Goal: Task Accomplishment & Management: Manage account settings

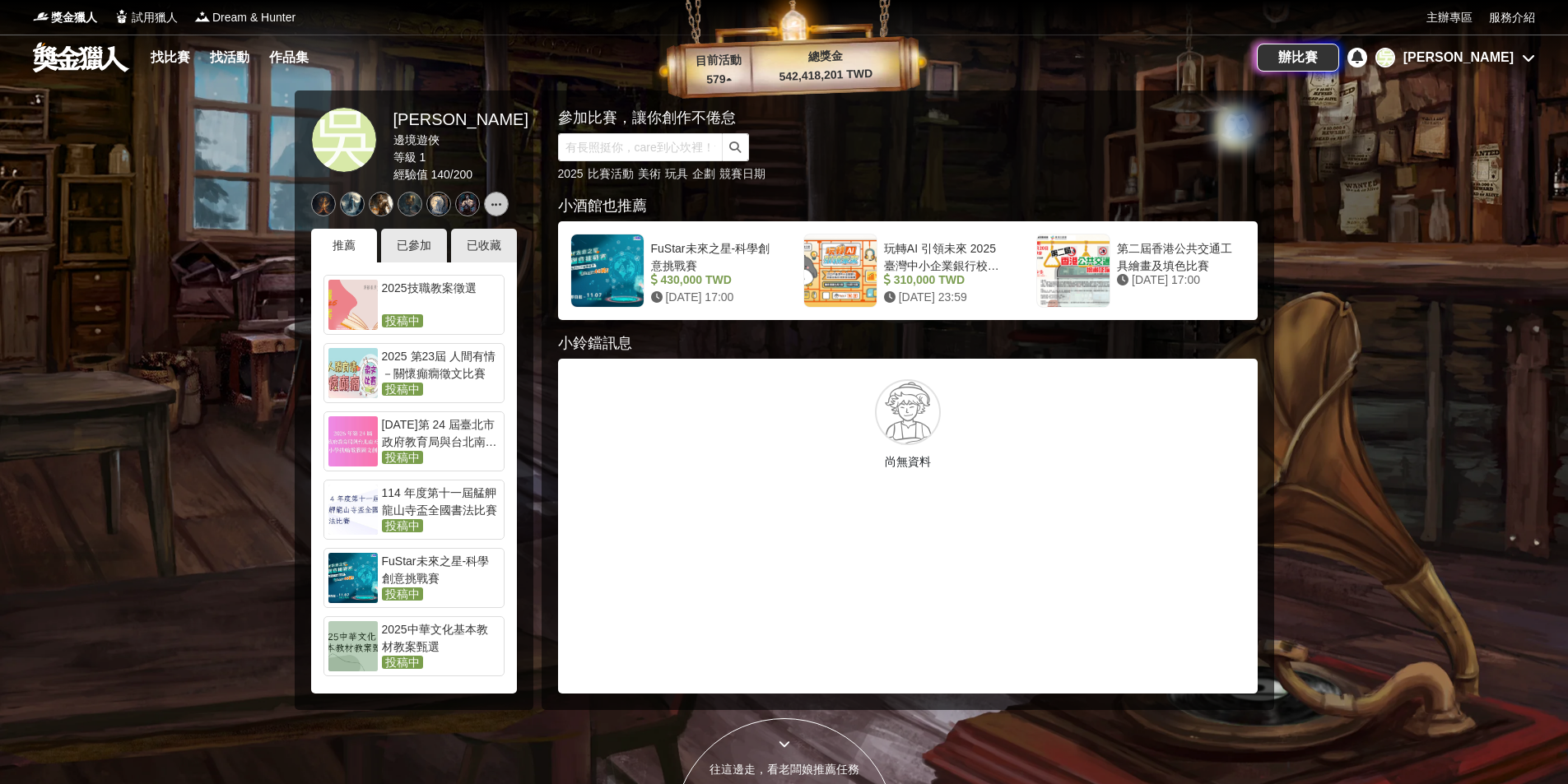
click at [1499, 52] on div "[PERSON_NAME]" at bounding box center [1458, 57] width 111 height 20
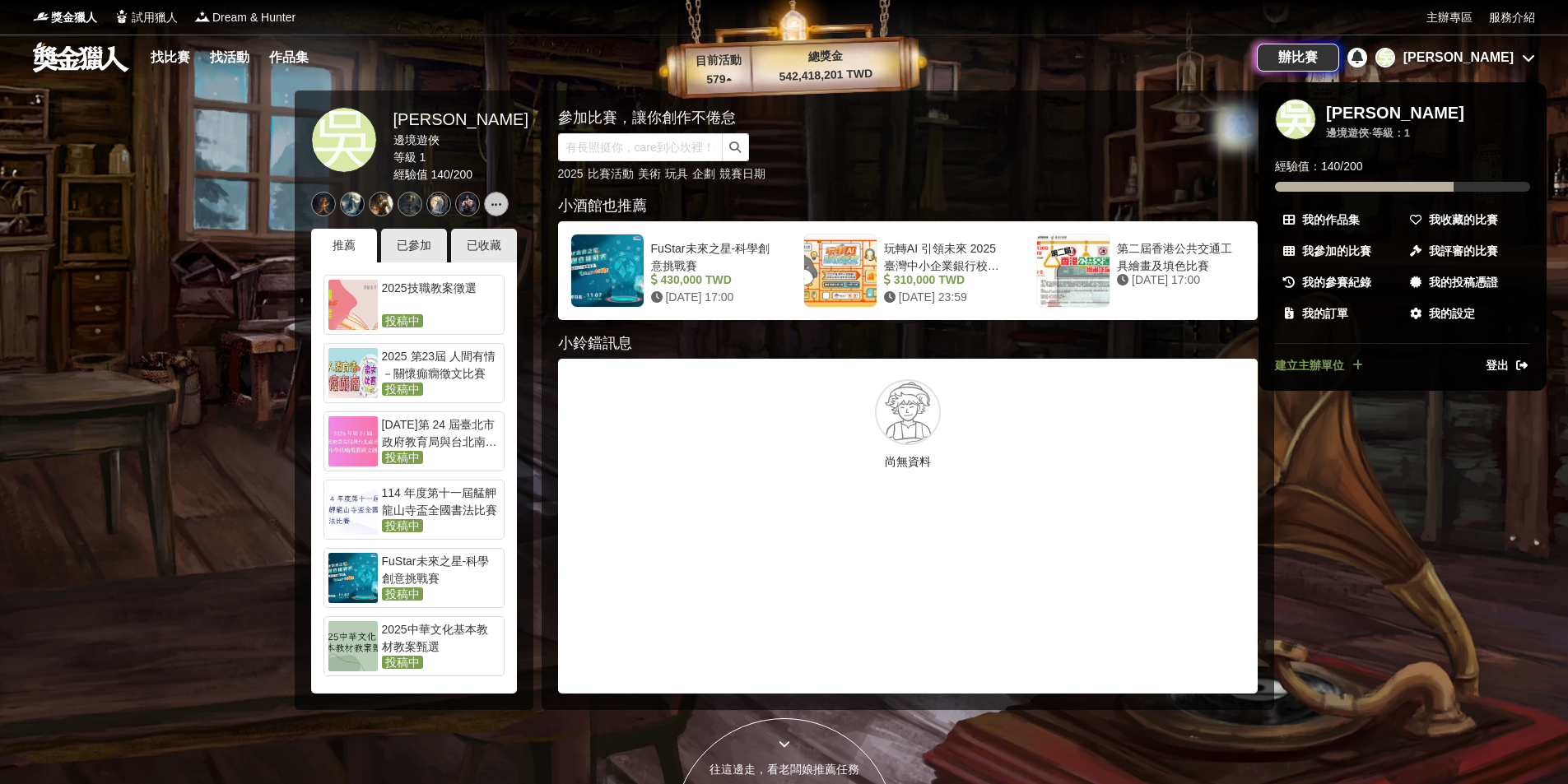
click at [1503, 367] on span "登出" at bounding box center [1497, 366] width 23 height 17
